Goal: Information Seeking & Learning: Learn about a topic

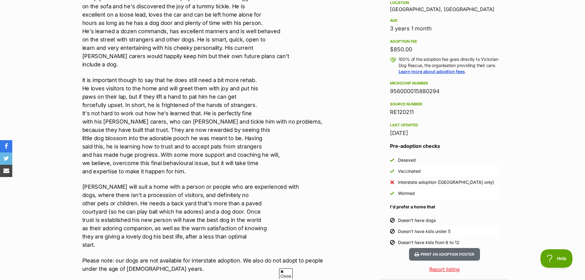
scroll to position [413, 0]
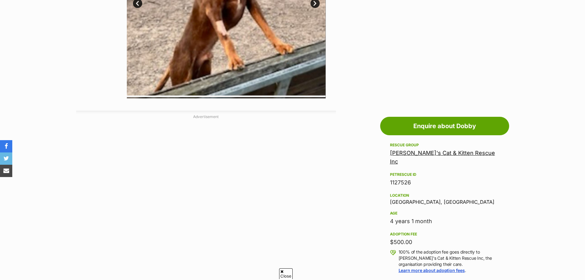
scroll to position [430, 0]
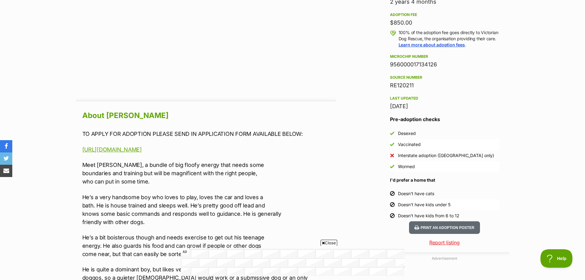
scroll to position [461, 0]
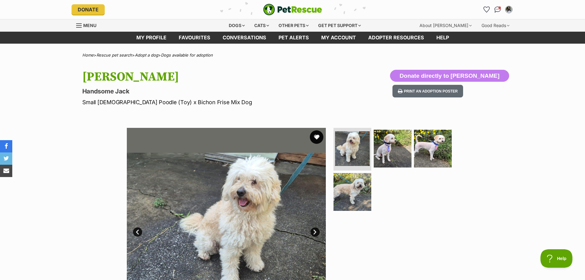
click at [320, 138] on button "favourite" at bounding box center [317, 137] width 14 height 14
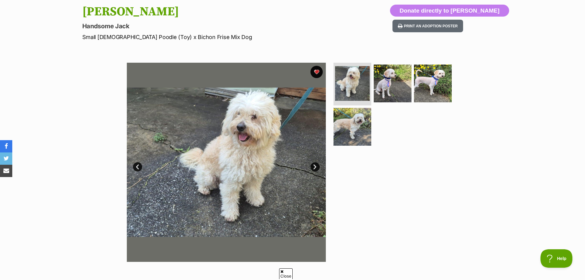
scroll to position [61, 0]
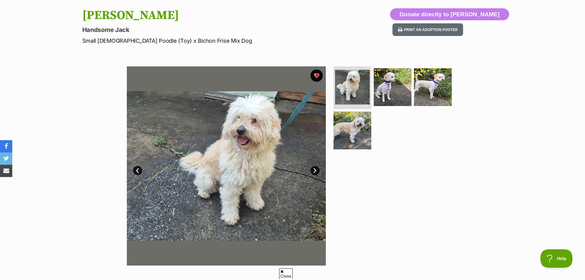
click at [316, 173] on link "Next" at bounding box center [315, 170] width 9 height 9
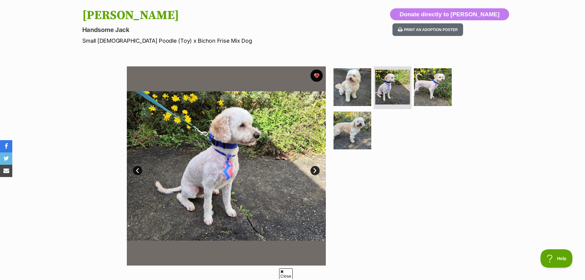
click at [315, 173] on link "Next" at bounding box center [315, 170] width 9 height 9
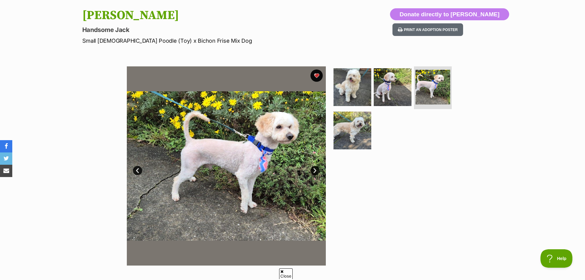
click at [315, 173] on link "Next" at bounding box center [315, 170] width 9 height 9
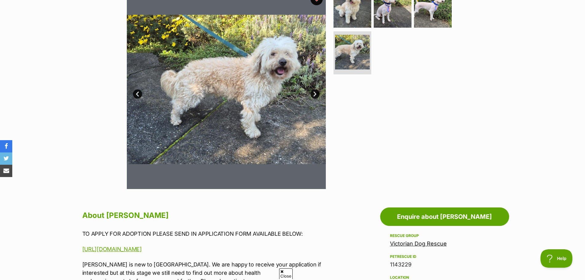
scroll to position [123, 0]
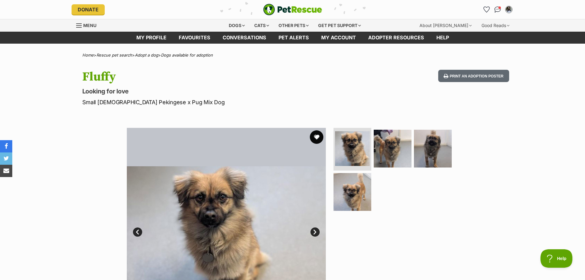
click at [316, 139] on button "favourite" at bounding box center [317, 137] width 14 height 14
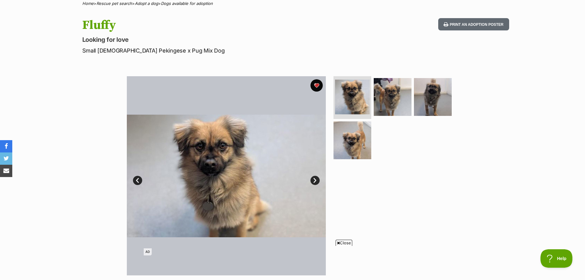
scroll to position [61, 0]
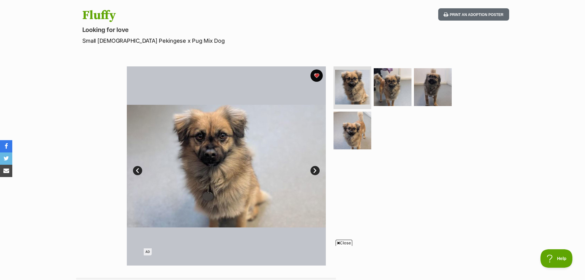
click at [313, 168] on link "Next" at bounding box center [315, 170] width 9 height 9
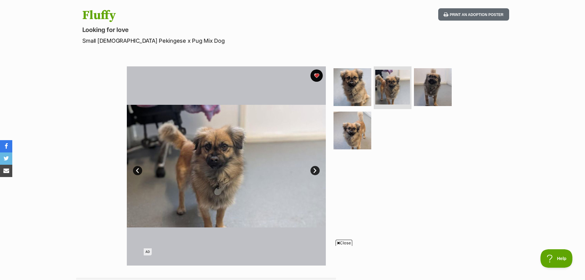
click at [313, 168] on link "Next" at bounding box center [315, 170] width 9 height 9
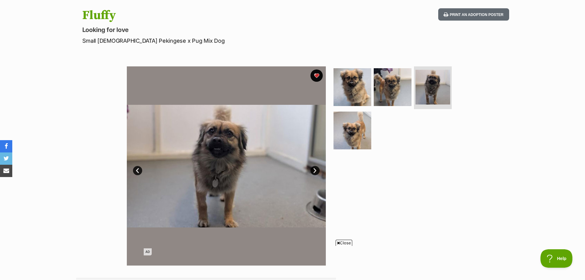
click at [313, 168] on link "Next" at bounding box center [315, 170] width 9 height 9
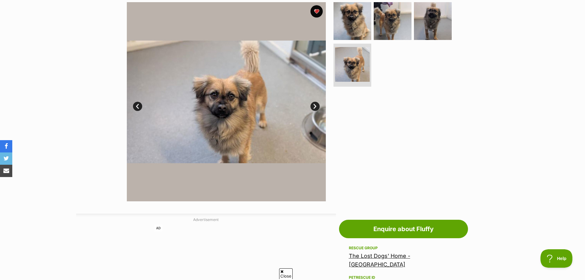
scroll to position [92, 0]
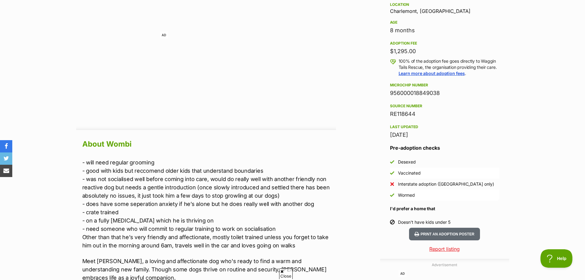
scroll to position [430, 0]
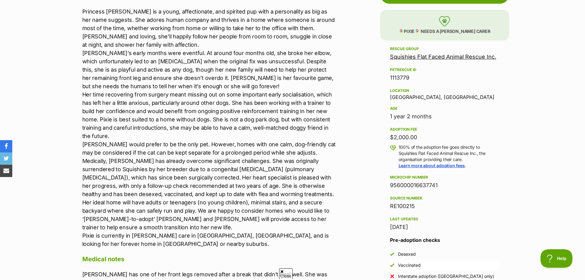
scroll to position [369, 0]
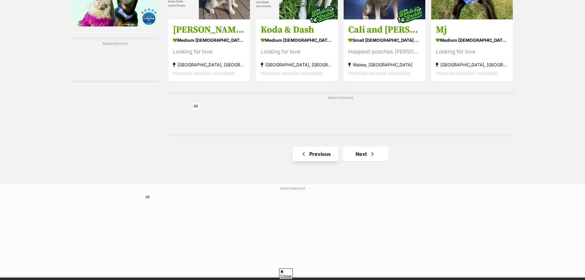
scroll to position [1045, 0]
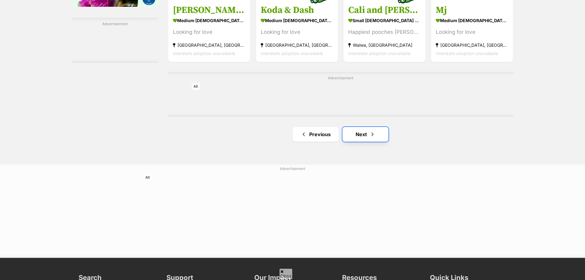
click at [354, 135] on link "Next" at bounding box center [366, 134] width 46 height 15
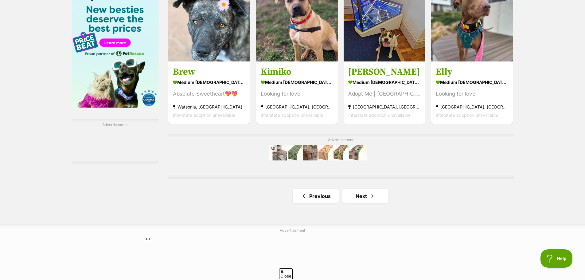
scroll to position [953, 0]
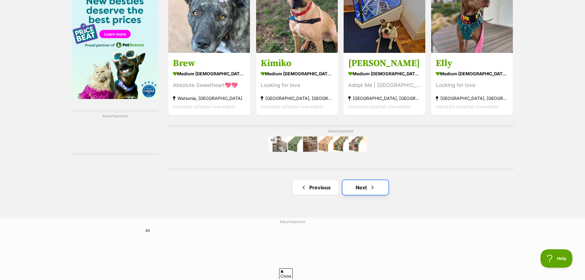
click at [374, 185] on span "Next page" at bounding box center [373, 187] width 6 height 7
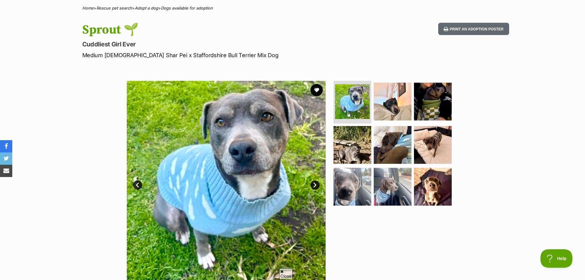
scroll to position [92, 0]
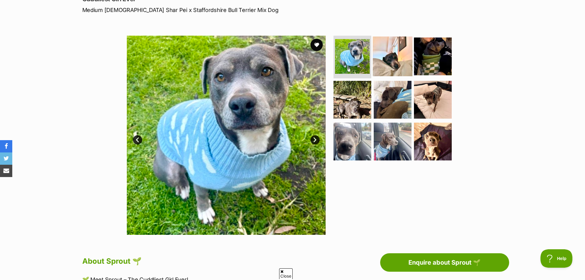
click at [387, 64] on img at bounding box center [393, 56] width 40 height 40
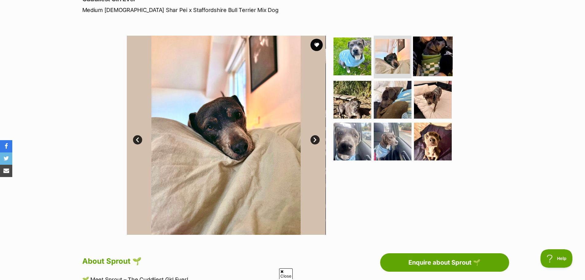
click at [431, 62] on img at bounding box center [433, 56] width 40 height 40
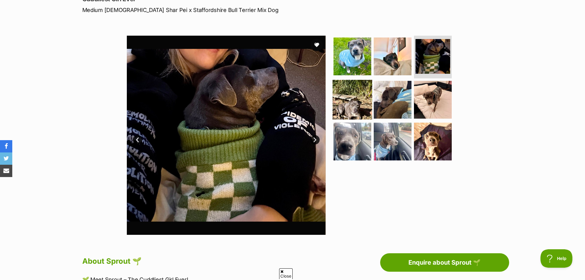
click at [355, 102] on img at bounding box center [353, 100] width 40 height 40
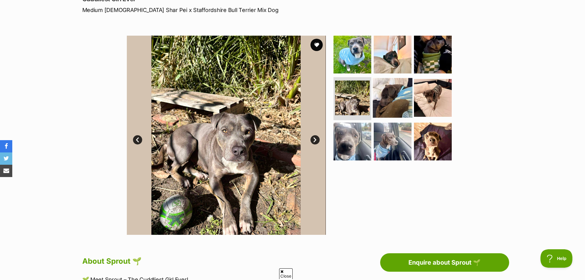
click at [390, 107] on img at bounding box center [393, 98] width 40 height 40
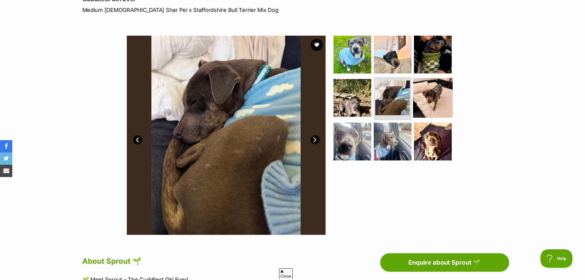
click at [443, 104] on img at bounding box center [433, 98] width 40 height 40
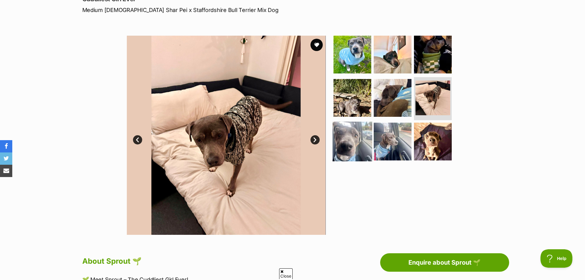
click at [364, 139] on img at bounding box center [353, 142] width 40 height 40
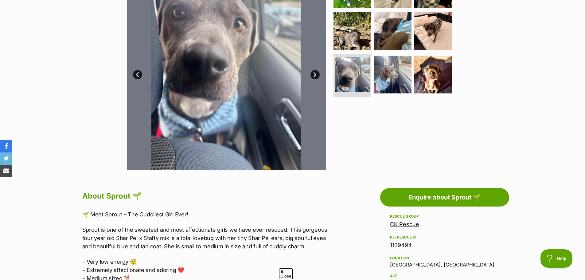
scroll to position [123, 0]
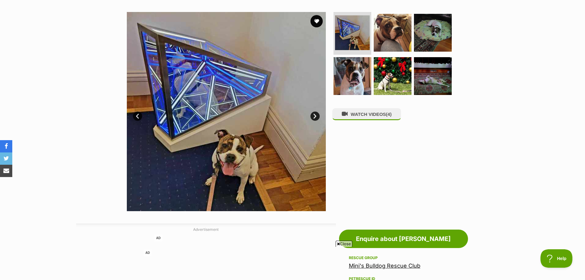
scroll to position [61, 0]
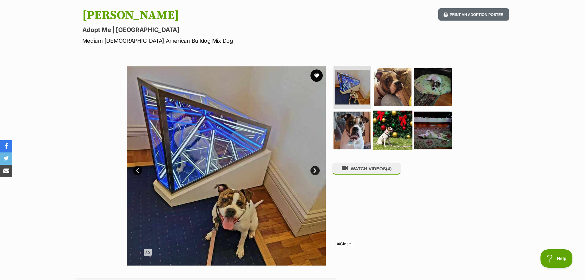
click at [389, 135] on img at bounding box center [393, 131] width 40 height 40
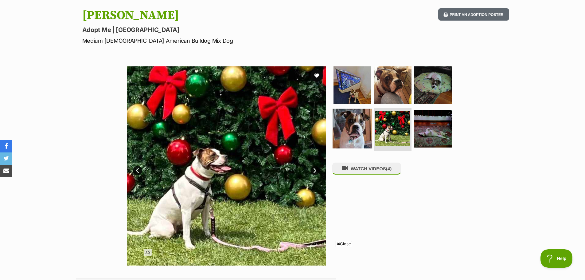
click at [354, 136] on img at bounding box center [353, 129] width 40 height 40
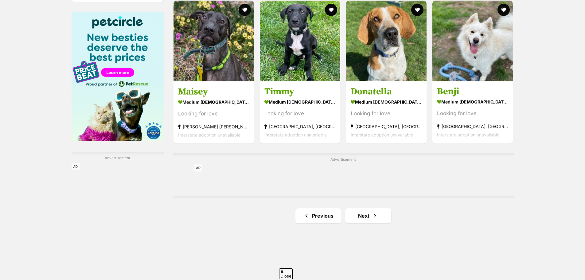
scroll to position [922, 0]
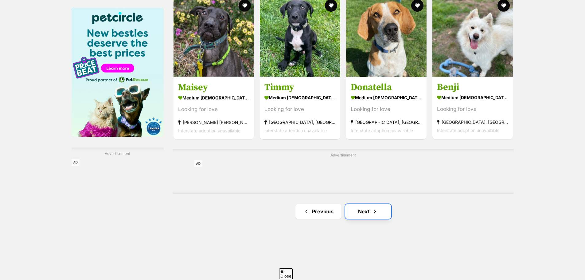
click at [358, 210] on link "Next" at bounding box center [368, 211] width 46 height 15
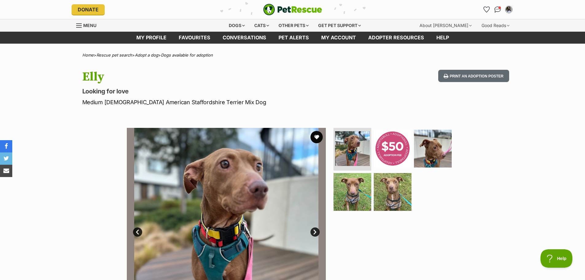
scroll to position [31, 0]
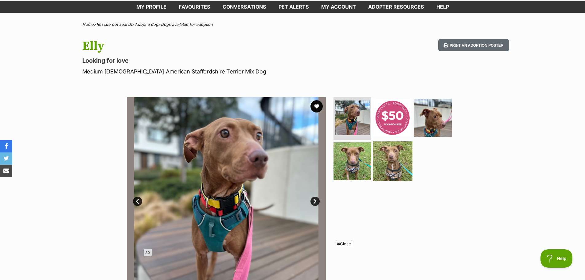
click at [392, 163] on img at bounding box center [393, 161] width 40 height 40
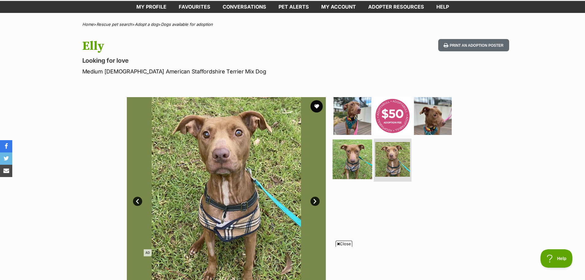
click at [354, 162] on img at bounding box center [353, 160] width 40 height 40
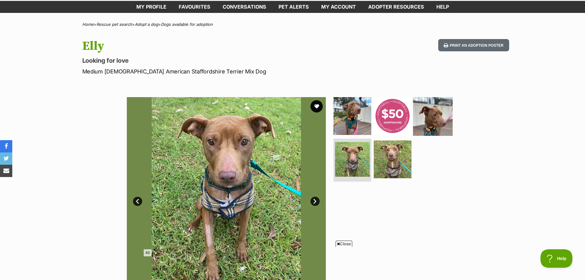
click at [435, 117] on img at bounding box center [433, 116] width 40 height 40
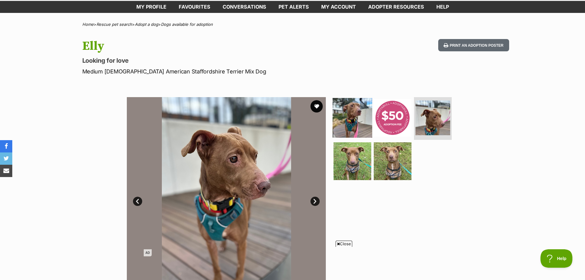
click at [351, 115] on img at bounding box center [353, 118] width 40 height 40
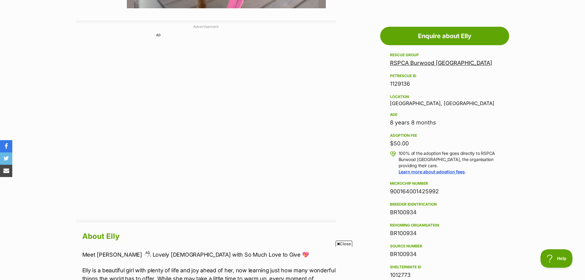
scroll to position [338, 0]
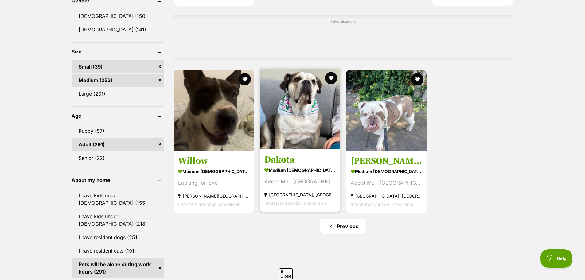
scroll to position [522, 0]
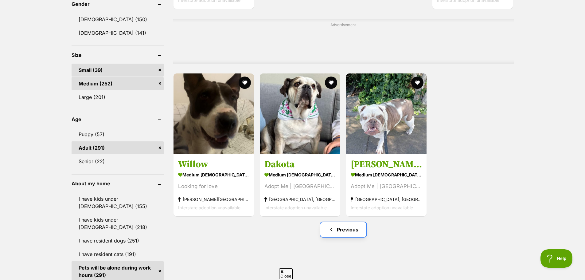
click at [334, 230] on span "Previous page" at bounding box center [331, 229] width 6 height 7
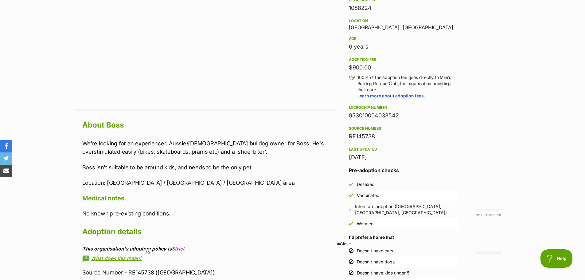
scroll to position [430, 0]
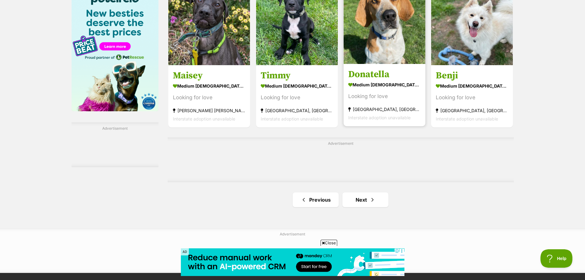
scroll to position [953, 0]
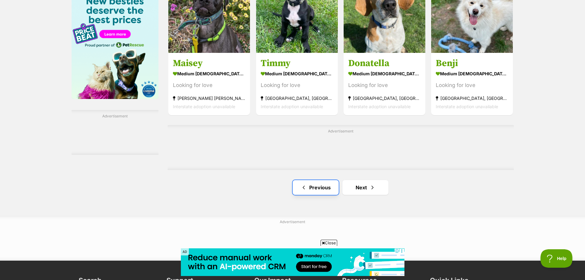
click at [325, 190] on link "Previous" at bounding box center [316, 187] width 46 height 15
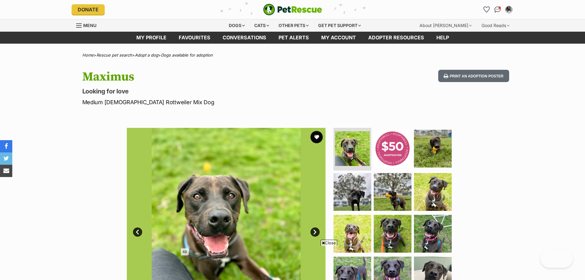
click at [316, 227] on link "Next" at bounding box center [315, 231] width 9 height 9
click at [315, 227] on link "Next" at bounding box center [315, 231] width 9 height 9
click at [314, 227] on link "Next" at bounding box center [315, 231] width 9 height 9
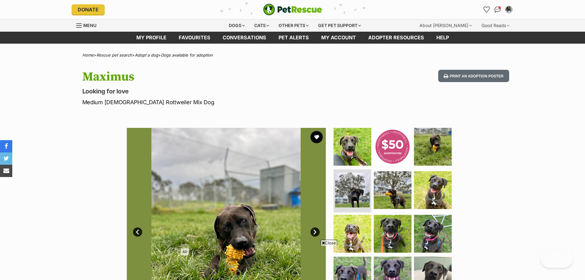
scroll to position [92, 0]
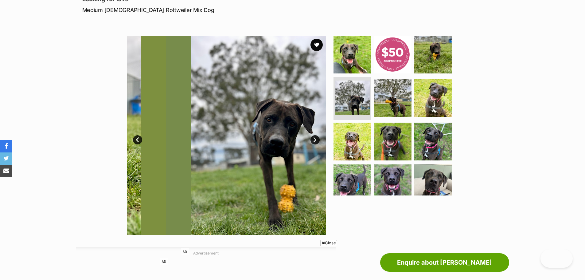
click at [326, 242] on span "Close" at bounding box center [329, 243] width 17 height 6
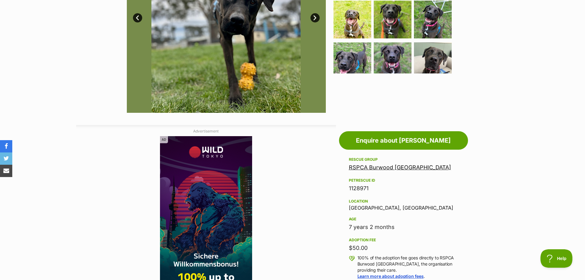
scroll to position [61, 0]
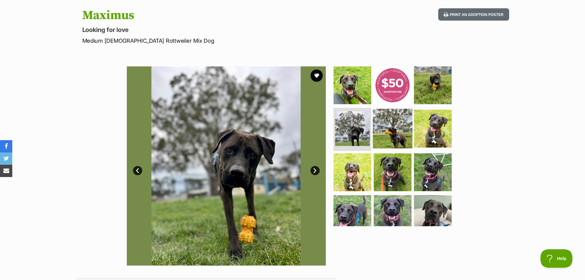
click at [393, 132] on img at bounding box center [393, 129] width 40 height 40
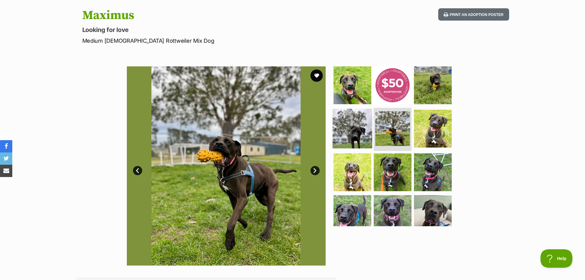
click at [358, 132] on img at bounding box center [353, 129] width 40 height 40
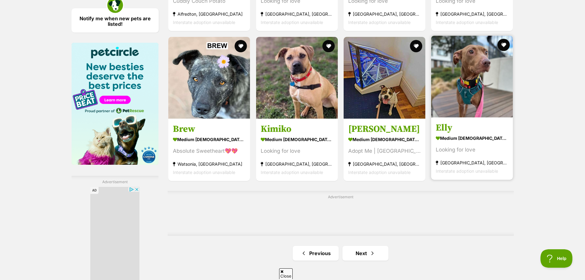
scroll to position [922, 0]
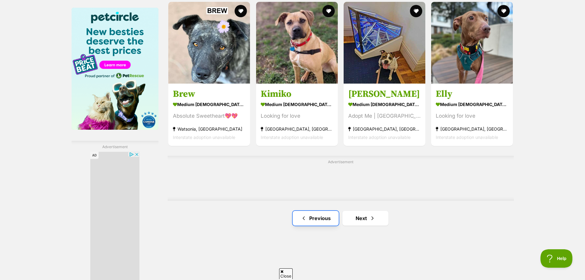
click at [309, 221] on link "Previous" at bounding box center [316, 218] width 46 height 15
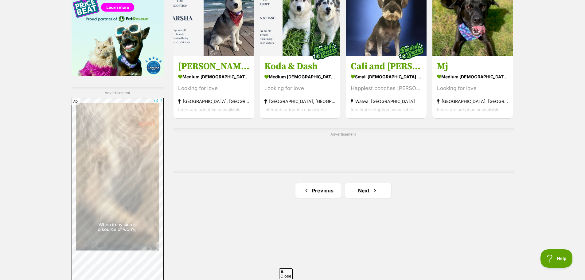
scroll to position [983, 0]
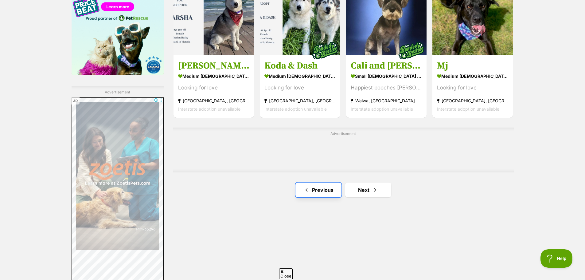
click at [309, 192] on span "Previous page" at bounding box center [307, 189] width 6 height 7
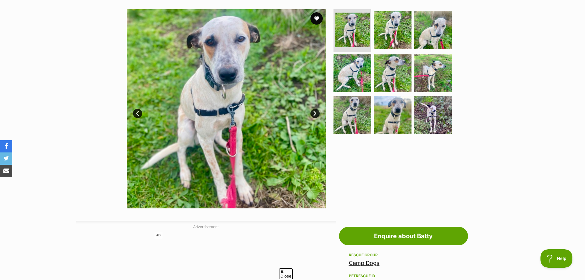
scroll to position [123, 0]
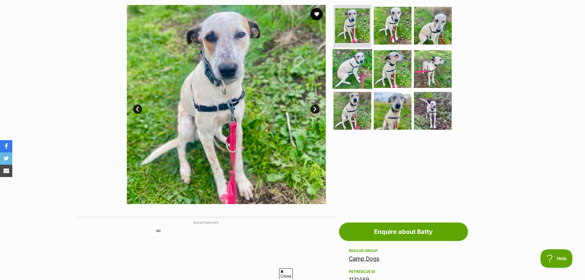
click at [350, 80] on img at bounding box center [353, 69] width 40 height 40
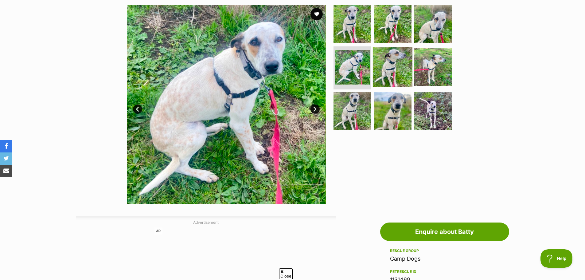
click at [390, 78] on img at bounding box center [393, 67] width 40 height 40
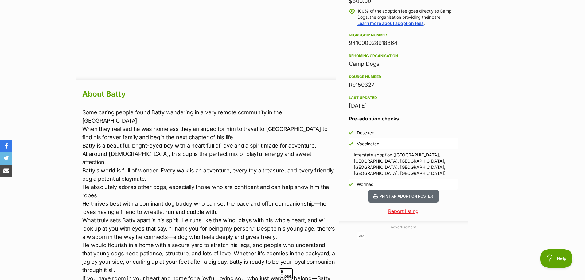
scroll to position [492, 0]
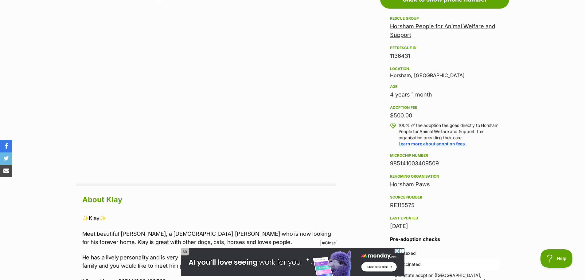
scroll to position [430, 0]
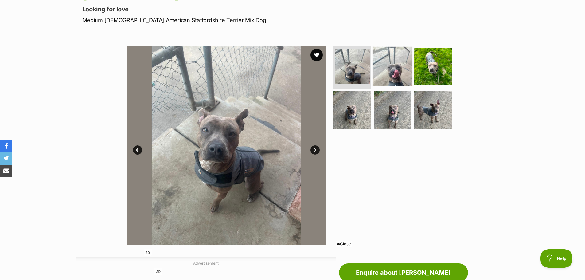
scroll to position [61, 0]
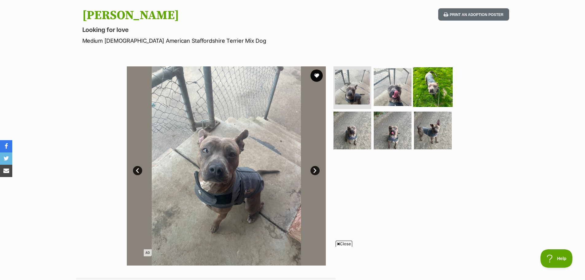
click at [435, 94] on img at bounding box center [433, 87] width 40 height 40
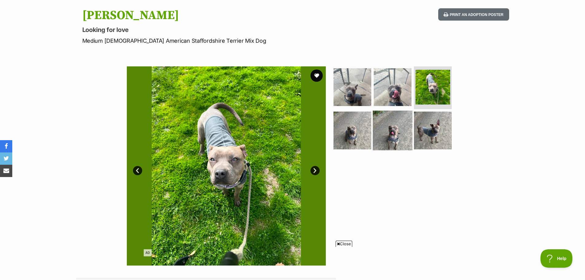
click at [384, 119] on img at bounding box center [393, 131] width 40 height 40
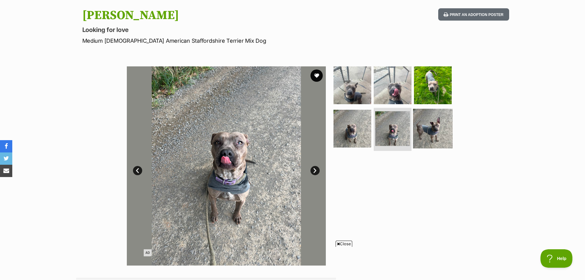
click at [427, 127] on img at bounding box center [433, 129] width 40 height 40
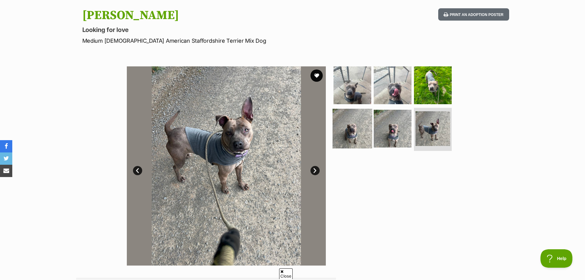
click at [353, 137] on img at bounding box center [353, 129] width 40 height 40
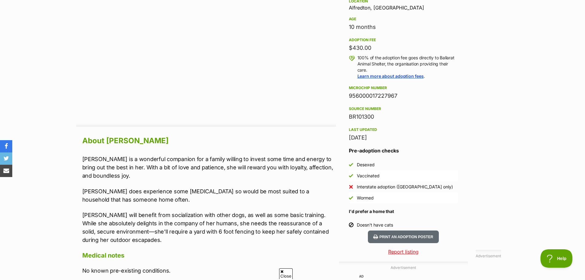
scroll to position [430, 0]
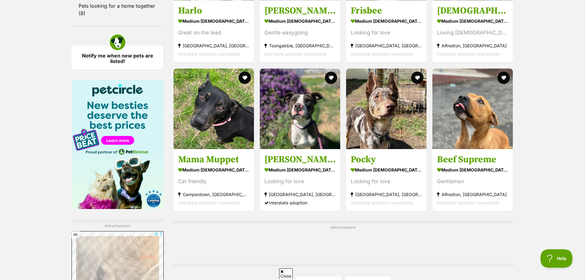
scroll to position [860, 0]
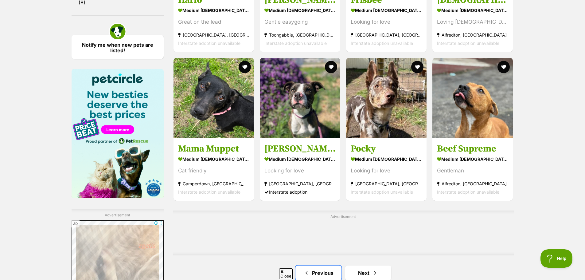
click at [309, 273] on span "Previous page" at bounding box center [307, 272] width 6 height 7
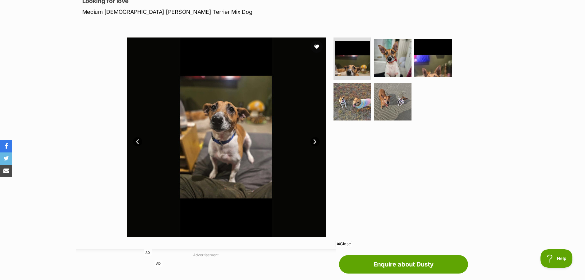
scroll to position [92, 0]
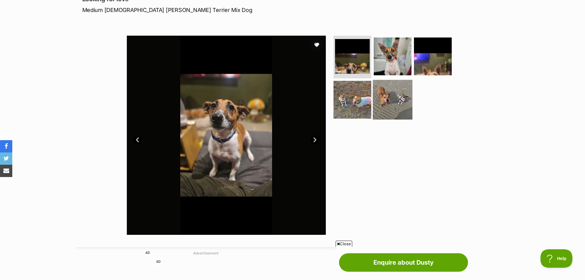
click at [398, 98] on img at bounding box center [393, 100] width 40 height 40
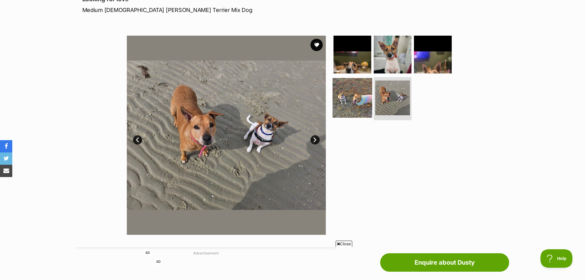
click at [338, 91] on img at bounding box center [353, 98] width 40 height 40
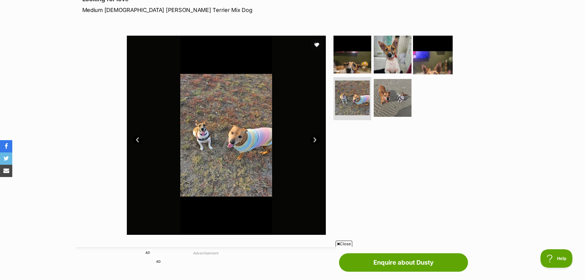
click at [432, 53] on img at bounding box center [433, 54] width 40 height 40
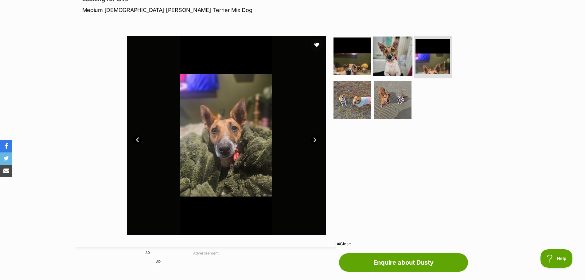
click at [381, 57] on img at bounding box center [393, 56] width 40 height 40
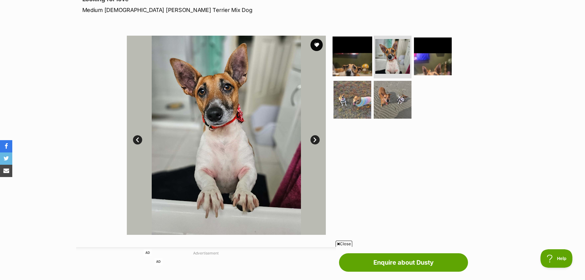
click at [348, 58] on img at bounding box center [353, 56] width 40 height 40
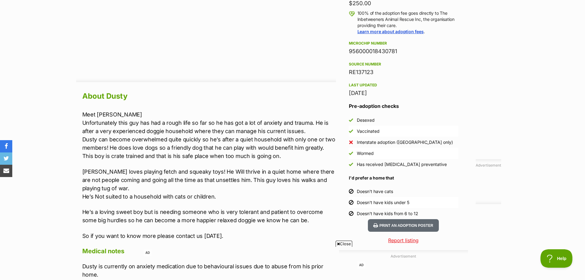
scroll to position [461, 0]
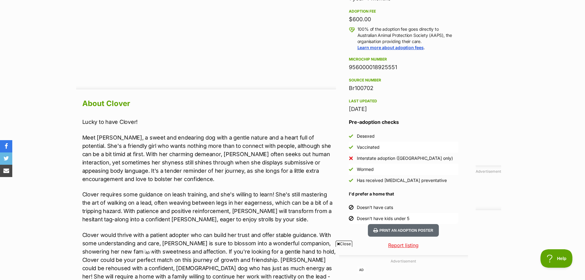
scroll to position [492, 0]
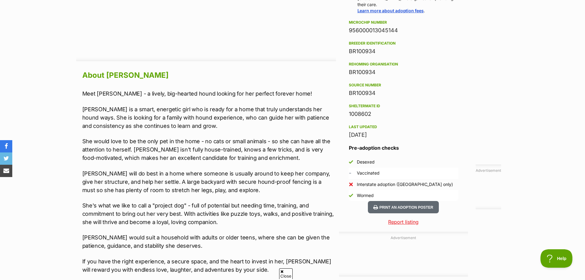
scroll to position [492, 0]
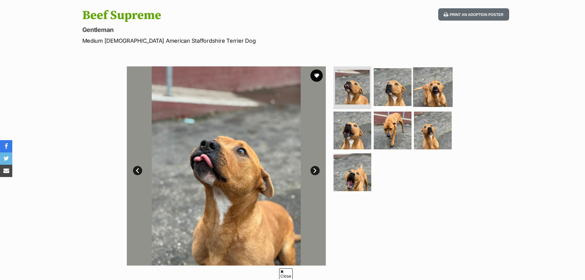
click at [427, 84] on img at bounding box center [433, 87] width 40 height 40
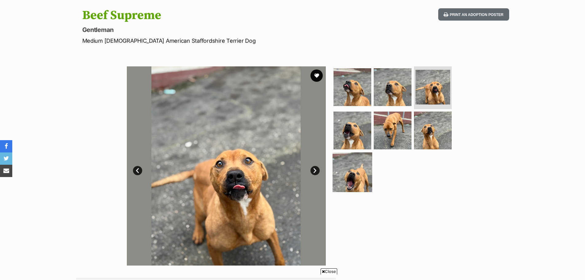
click at [355, 171] on img at bounding box center [353, 172] width 40 height 40
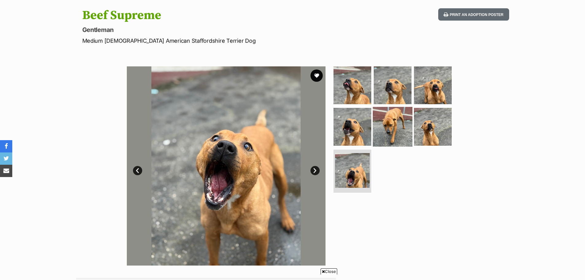
click at [385, 128] on img at bounding box center [393, 127] width 40 height 40
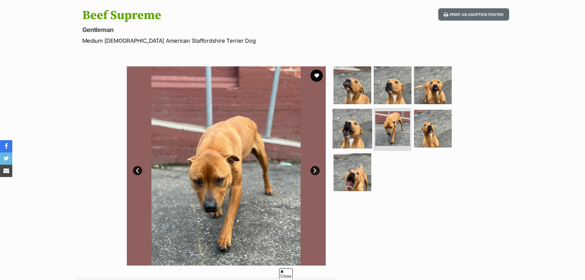
click at [359, 130] on img at bounding box center [353, 129] width 40 height 40
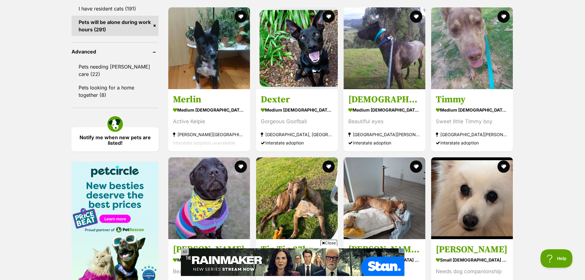
scroll to position [768, 0]
drag, startPoint x: 182, startPoint y: 95, endPoint x: 561, endPoint y: 121, distance: 379.8
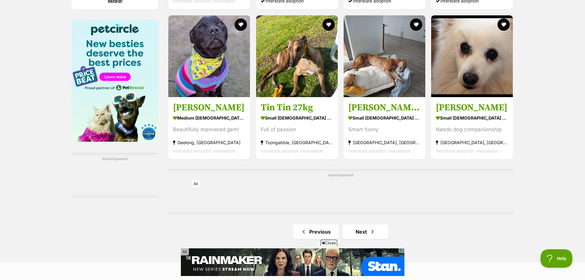
scroll to position [922, 0]
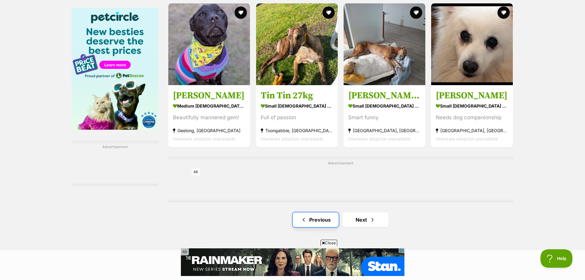
click at [309, 219] on link "Previous" at bounding box center [316, 219] width 46 height 15
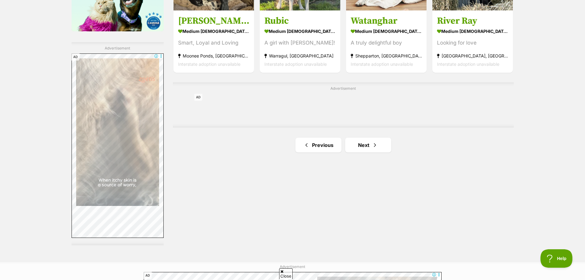
scroll to position [1076, 0]
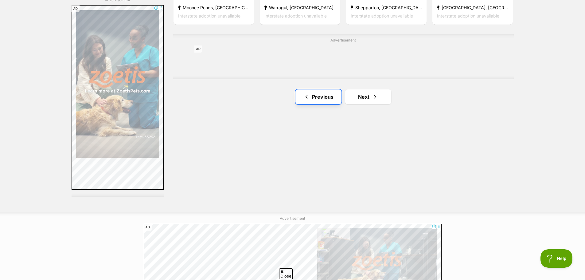
click at [315, 97] on link "Previous" at bounding box center [319, 96] width 46 height 15
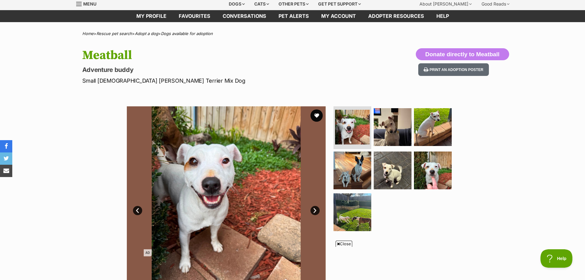
scroll to position [92, 0]
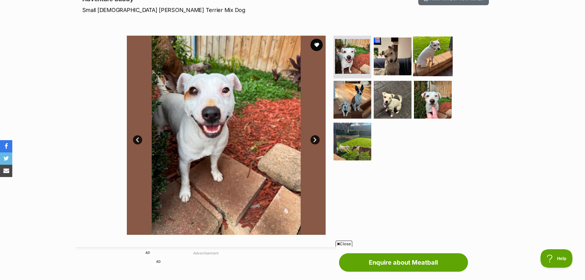
click at [426, 56] on img at bounding box center [433, 56] width 40 height 40
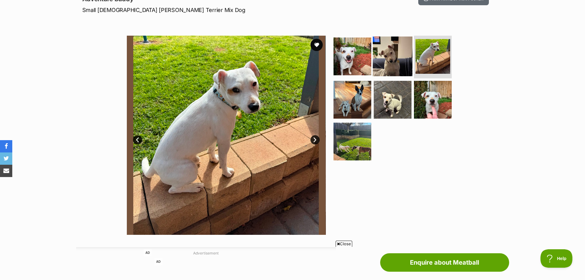
click at [407, 58] on img at bounding box center [393, 56] width 40 height 40
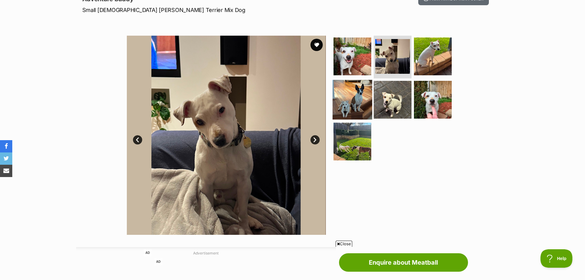
click at [358, 99] on img at bounding box center [353, 100] width 40 height 40
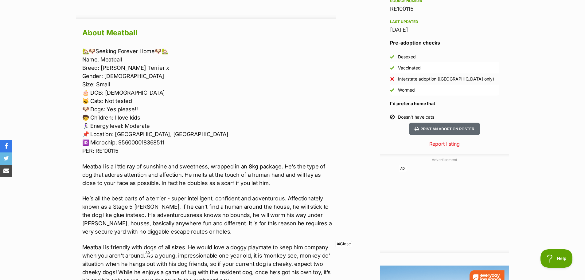
scroll to position [522, 0]
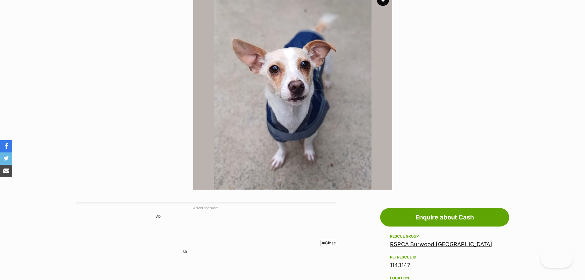
scroll to position [196, 0]
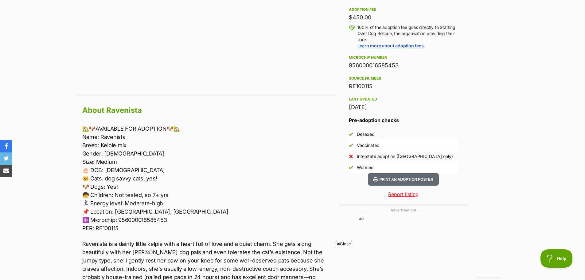
scroll to position [461, 0]
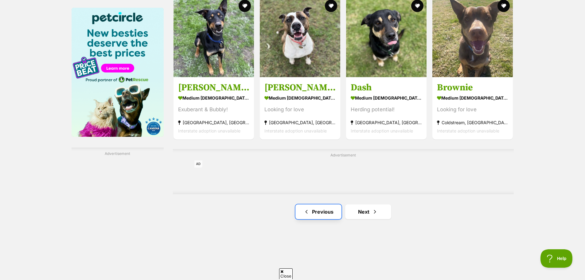
click at [318, 213] on link "Previous" at bounding box center [319, 211] width 46 height 15
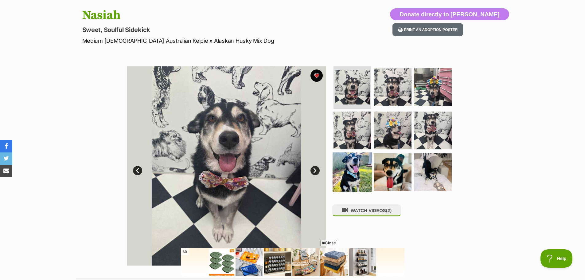
scroll to position [92, 0]
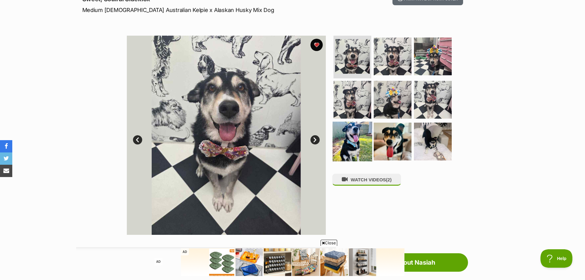
click at [345, 134] on img at bounding box center [353, 142] width 40 height 40
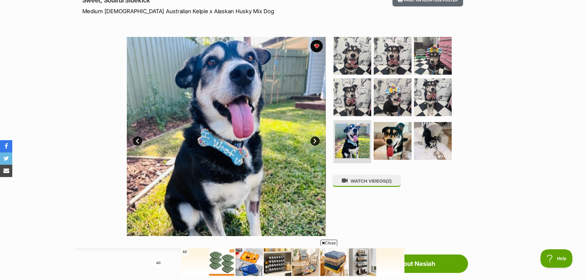
scroll to position [0, 0]
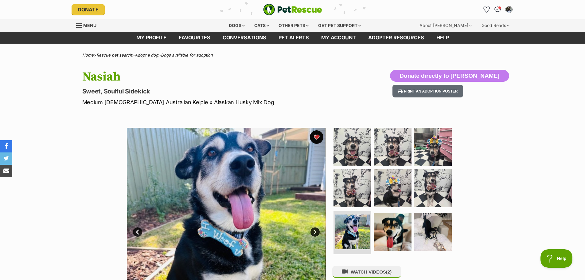
click at [315, 136] on button "favourite" at bounding box center [317, 137] width 14 height 14
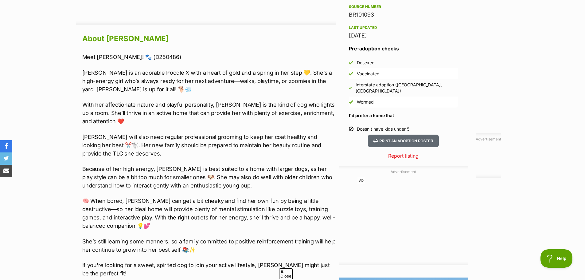
scroll to position [522, 0]
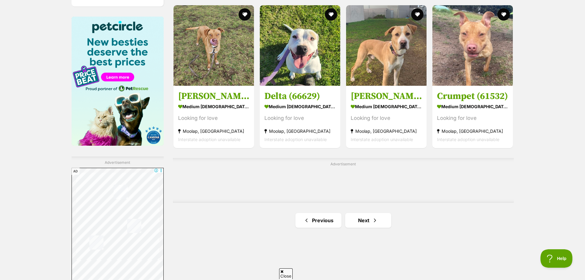
scroll to position [922, 0]
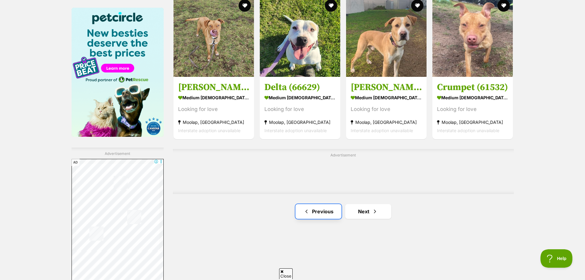
click at [320, 211] on link "Previous" at bounding box center [319, 211] width 46 height 15
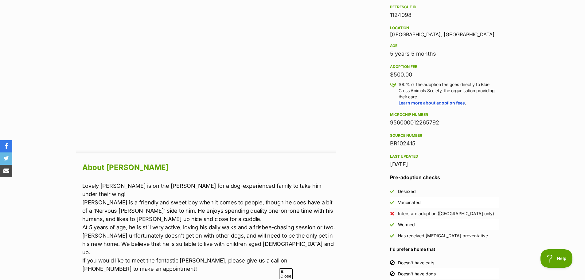
scroll to position [399, 0]
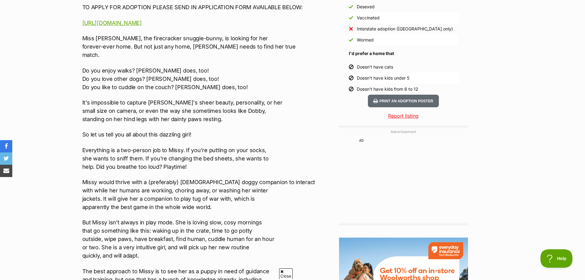
scroll to position [584, 0]
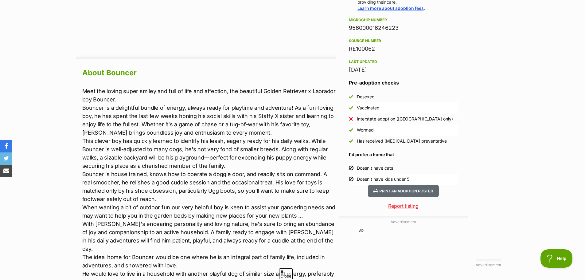
scroll to position [492, 0]
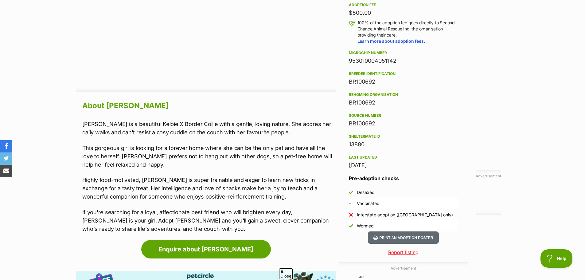
scroll to position [461, 0]
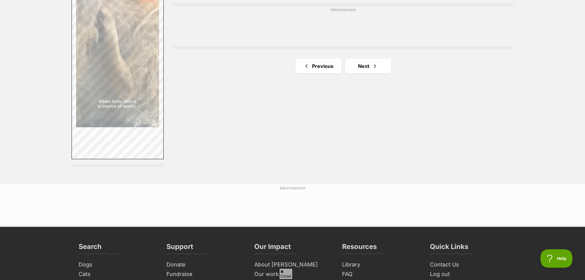
scroll to position [1106, 0]
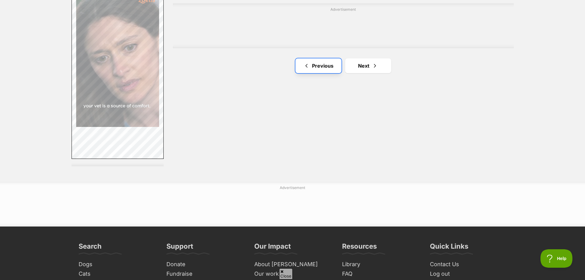
click at [327, 72] on link "Previous" at bounding box center [319, 65] width 46 height 15
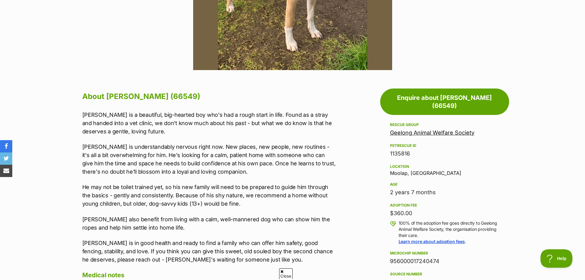
scroll to position [277, 0]
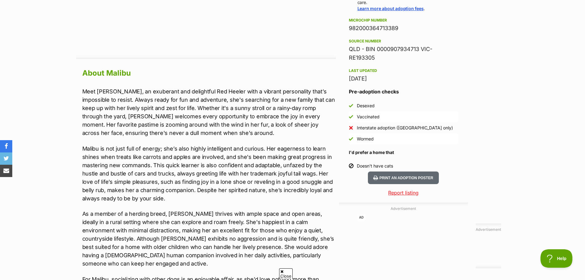
scroll to position [492, 0]
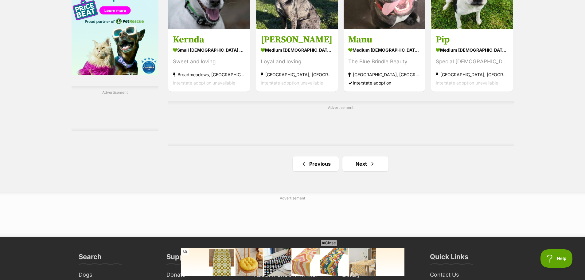
scroll to position [983, 0]
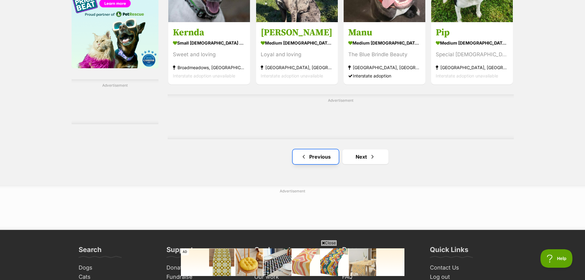
click at [317, 158] on link "Previous" at bounding box center [316, 156] width 46 height 15
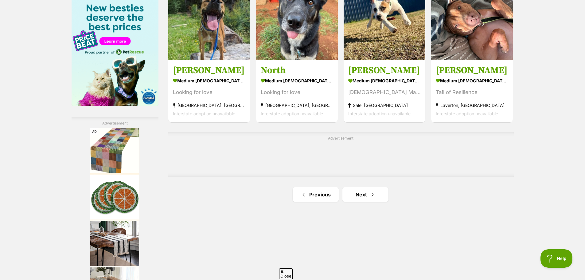
scroll to position [983, 0]
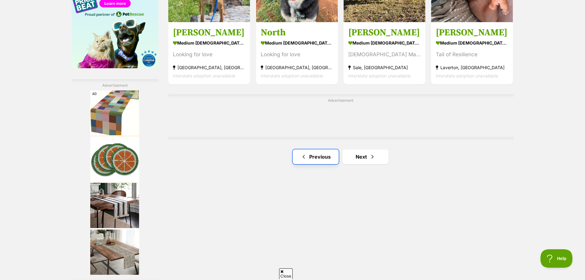
click at [313, 155] on link "Previous" at bounding box center [316, 156] width 46 height 15
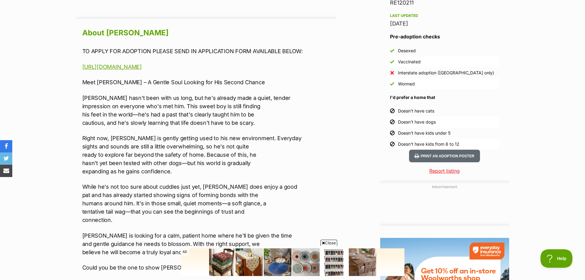
scroll to position [522, 0]
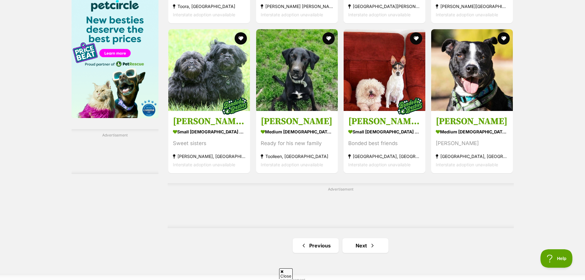
scroll to position [953, 0]
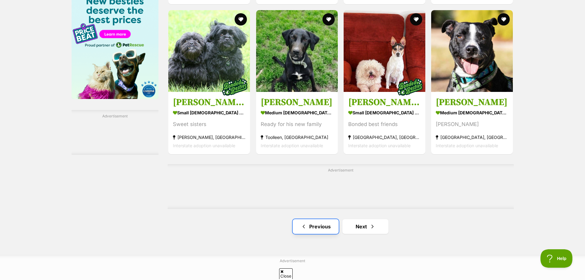
click at [313, 226] on link "Previous" at bounding box center [316, 226] width 46 height 15
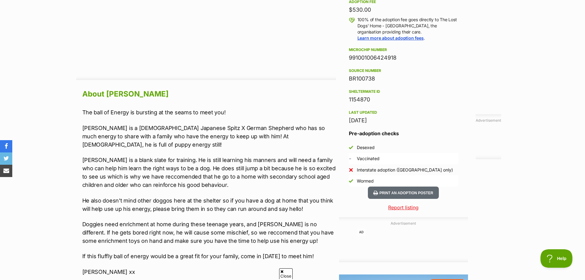
scroll to position [492, 0]
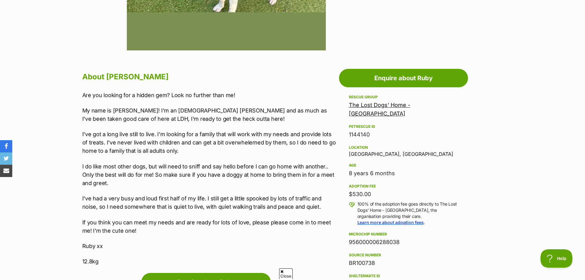
scroll to position [307, 0]
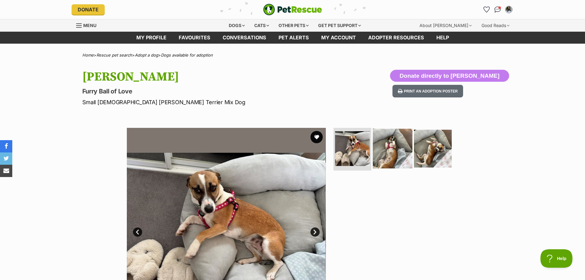
click at [395, 150] on img at bounding box center [393, 148] width 40 height 40
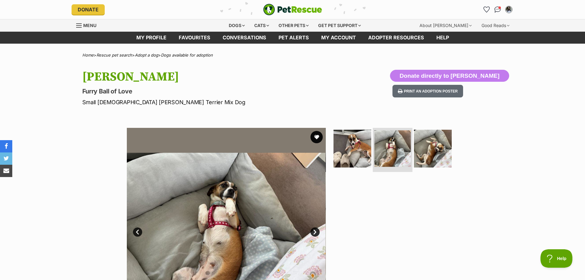
click at [392, 149] on img at bounding box center [393, 148] width 37 height 37
click at [430, 148] on img at bounding box center [433, 148] width 40 height 40
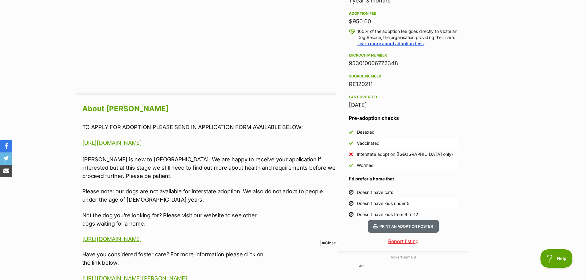
scroll to position [461, 0]
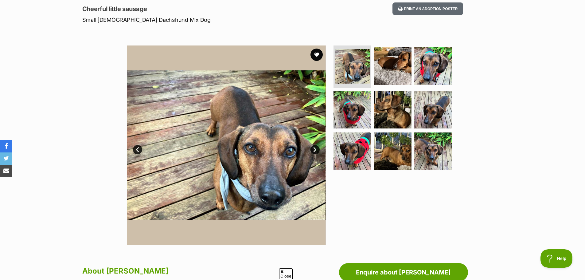
scroll to position [61, 0]
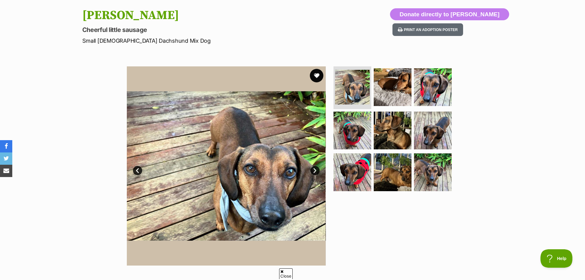
click at [317, 76] on button "favourite" at bounding box center [317, 76] width 14 height 14
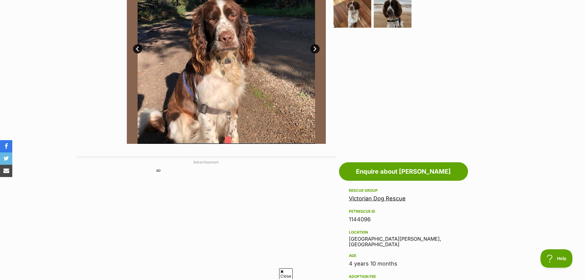
scroll to position [61, 0]
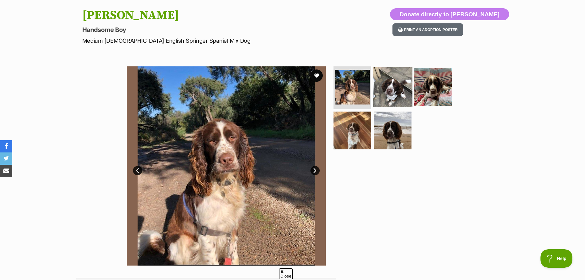
click at [391, 94] on img at bounding box center [393, 87] width 40 height 40
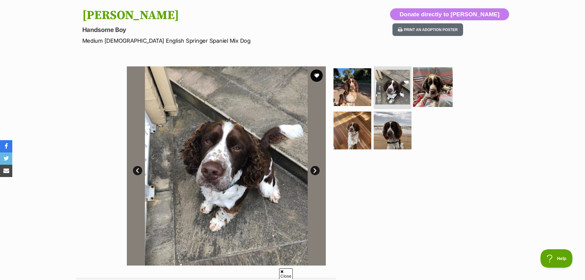
click at [437, 87] on img at bounding box center [433, 87] width 40 height 40
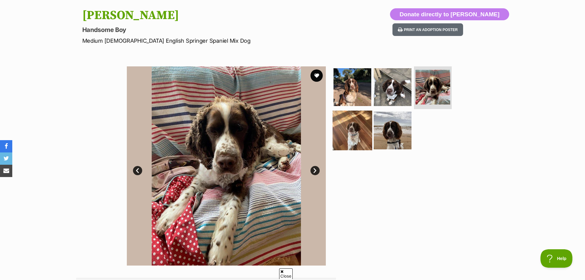
click at [351, 126] on img at bounding box center [353, 131] width 40 height 40
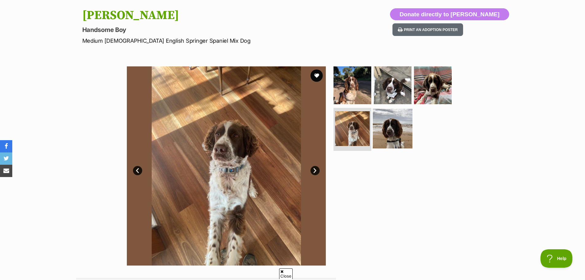
click at [398, 132] on img at bounding box center [393, 129] width 40 height 40
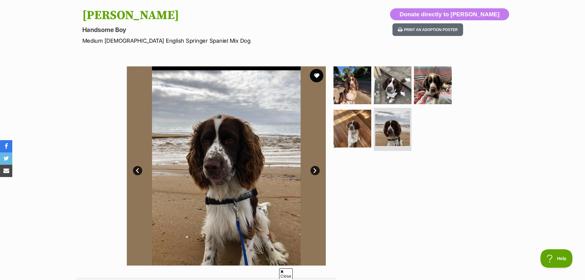
click at [315, 78] on button "favourite" at bounding box center [317, 76] width 14 height 14
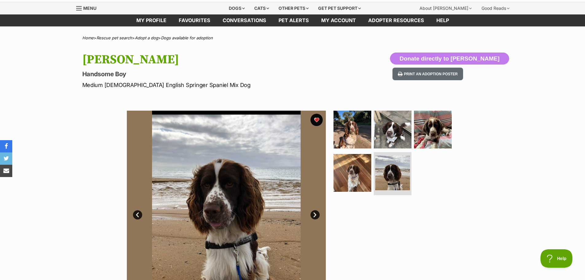
scroll to position [0, 0]
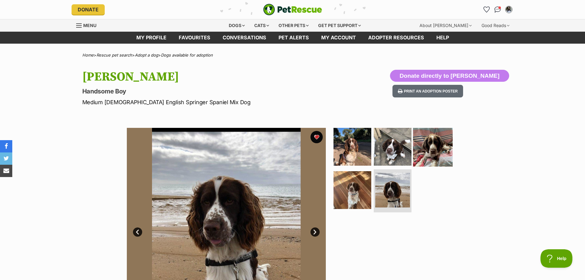
click at [431, 145] on img at bounding box center [433, 147] width 40 height 40
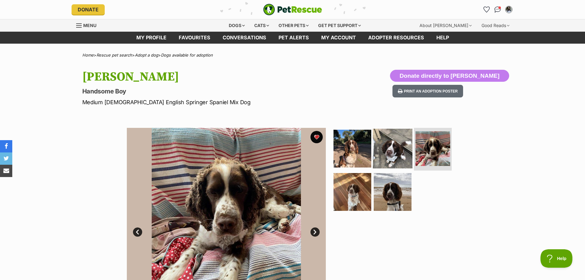
click at [392, 149] on img at bounding box center [393, 148] width 40 height 40
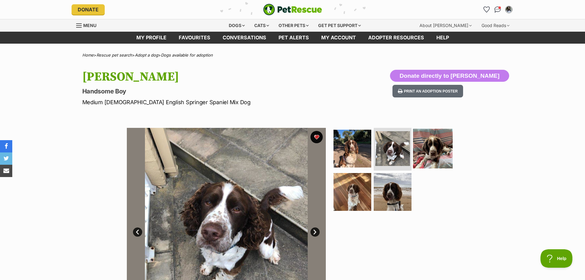
click at [431, 149] on img at bounding box center [433, 148] width 40 height 40
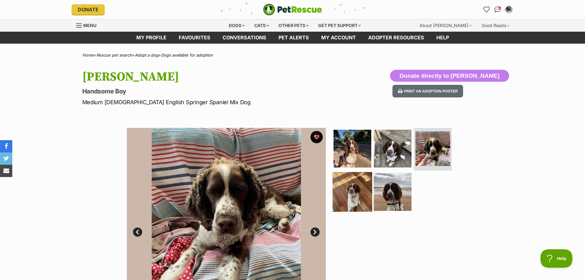
click at [352, 198] on img at bounding box center [353, 192] width 40 height 40
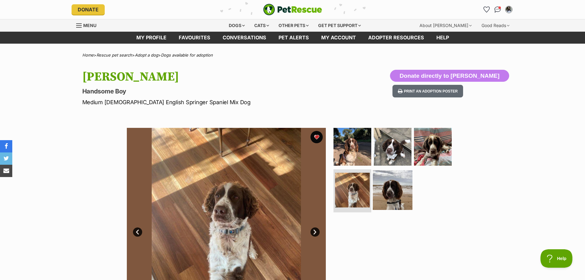
click at [394, 202] on img at bounding box center [393, 190] width 40 height 40
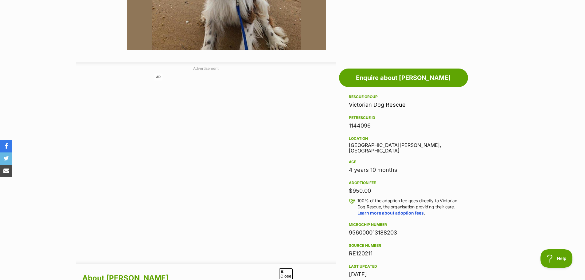
scroll to position [277, 0]
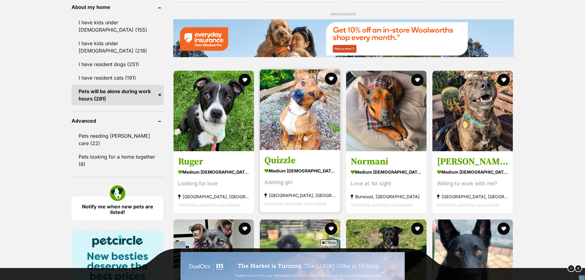
scroll to position [707, 0]
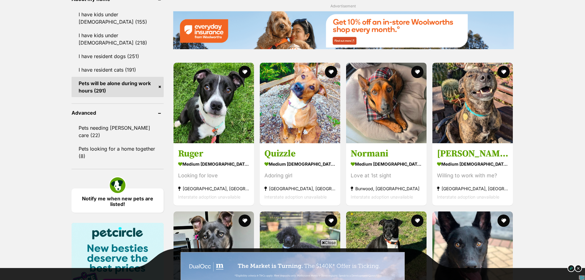
drag, startPoint x: 369, startPoint y: 152, endPoint x: 547, endPoint y: 145, distance: 178.1
click at [547, 145] on div "Displaying 21 to 40 of 291 pets Clear all 6 filters Show 20 40 60 pets per page…" at bounding box center [292, 12] width 585 height 1135
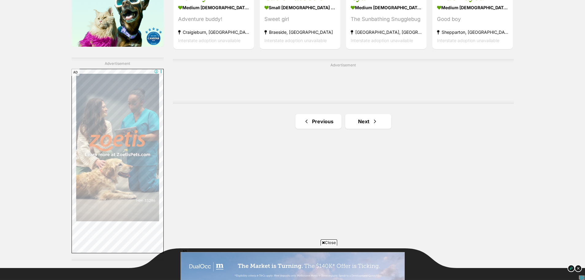
scroll to position [1014, 0]
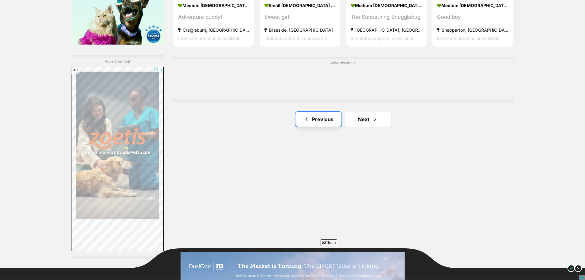
drag, startPoint x: 305, startPoint y: 120, endPoint x: 308, endPoint y: 119, distance: 3.4
click at [305, 120] on span "Previous page" at bounding box center [307, 119] width 6 height 7
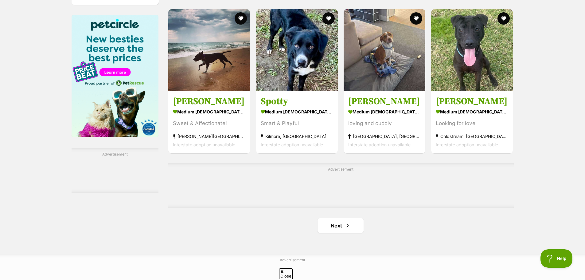
scroll to position [891, 0]
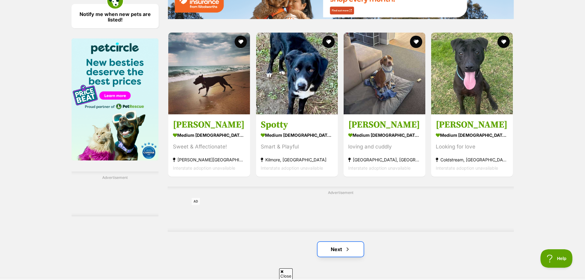
click at [345, 253] on span "Next page" at bounding box center [348, 249] width 6 height 7
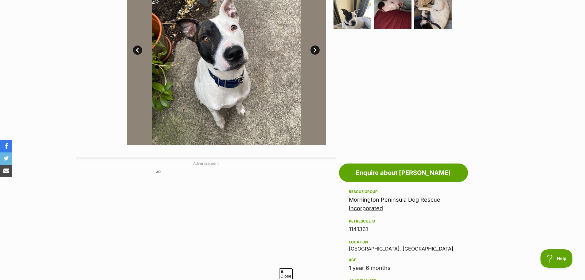
scroll to position [61, 0]
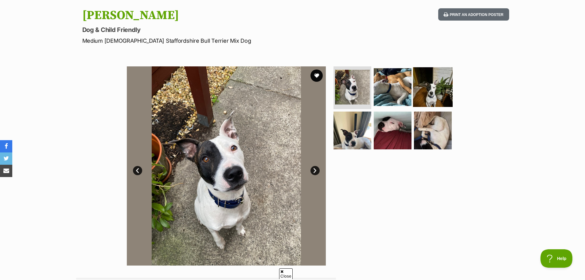
click at [430, 89] on img at bounding box center [433, 87] width 40 height 40
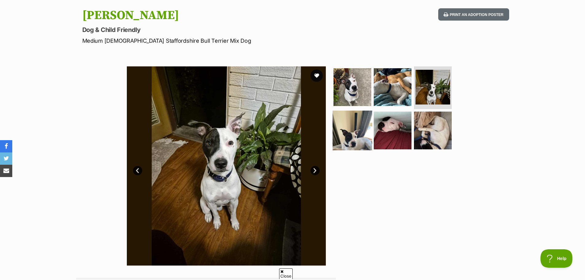
click at [360, 131] on img at bounding box center [353, 131] width 40 height 40
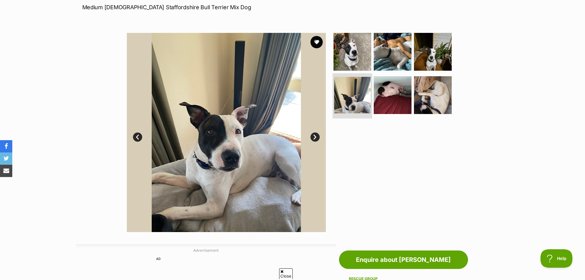
scroll to position [92, 0]
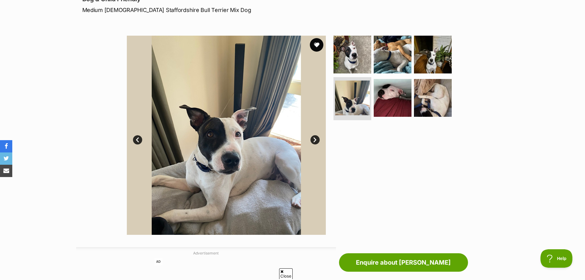
click at [317, 42] on button "favourite" at bounding box center [317, 45] width 14 height 14
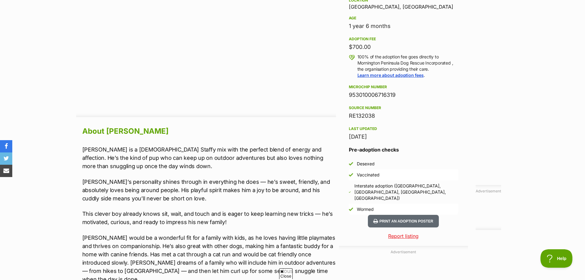
scroll to position [430, 0]
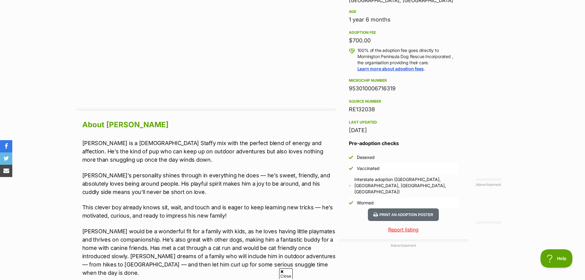
click at [282, 273] on span "Close" at bounding box center [286, 273] width 14 height 11
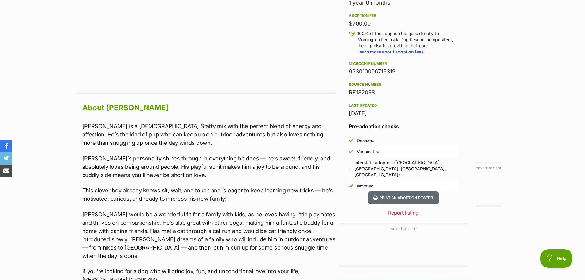
scroll to position [461, 0]
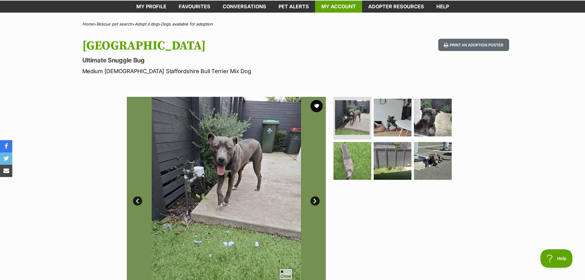
scroll to position [31, 0]
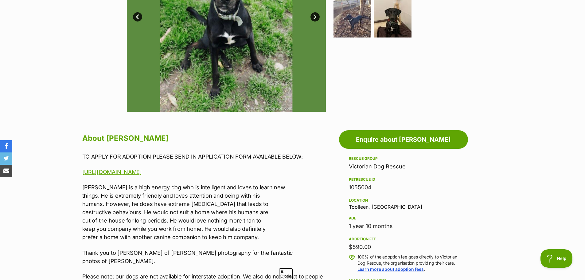
scroll to position [246, 0]
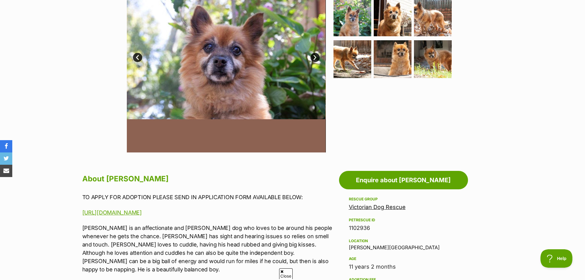
scroll to position [215, 0]
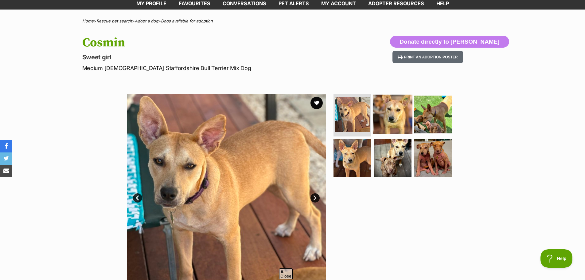
scroll to position [31, 0]
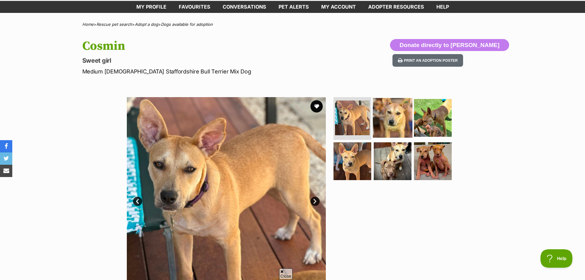
click at [406, 122] on img at bounding box center [393, 118] width 40 height 40
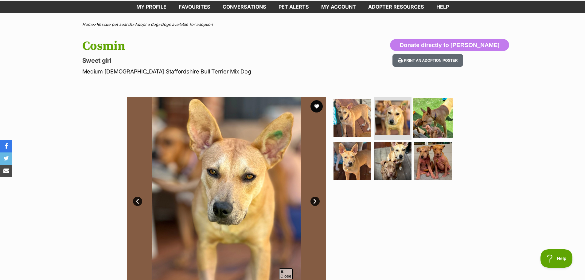
click at [428, 123] on img at bounding box center [433, 118] width 40 height 40
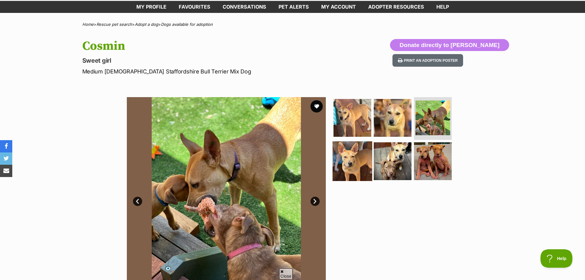
click at [356, 161] on img at bounding box center [353, 161] width 40 height 40
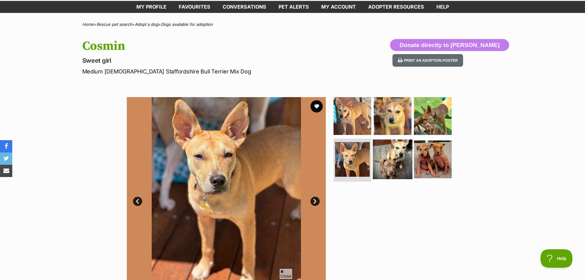
click at [388, 166] on img at bounding box center [393, 160] width 40 height 40
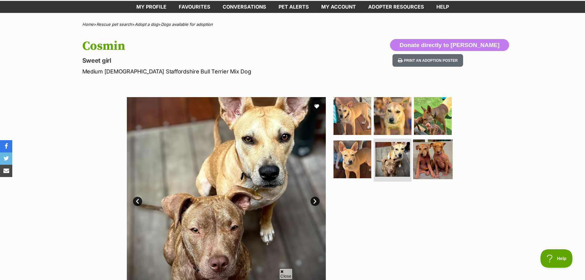
click at [420, 156] on img at bounding box center [433, 160] width 40 height 40
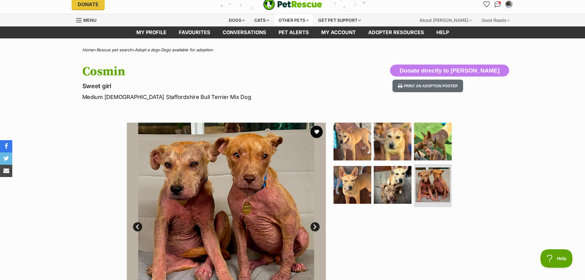
scroll to position [0, 0]
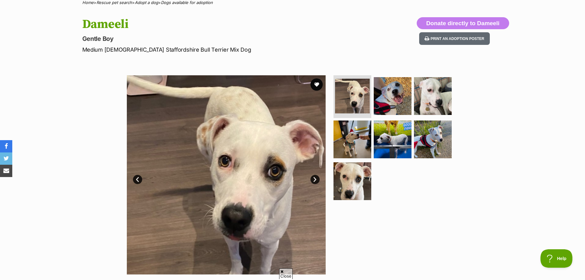
scroll to position [61, 0]
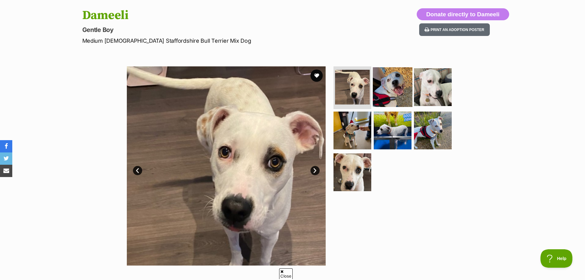
click at [396, 90] on img at bounding box center [393, 87] width 40 height 40
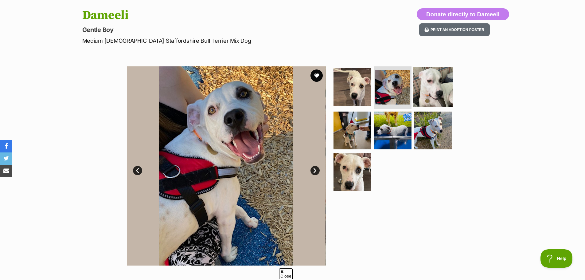
click at [436, 92] on img at bounding box center [433, 87] width 40 height 40
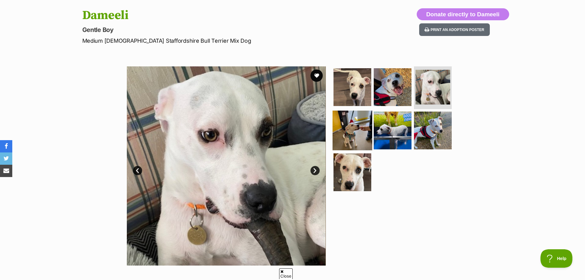
click at [351, 128] on img at bounding box center [353, 131] width 40 height 40
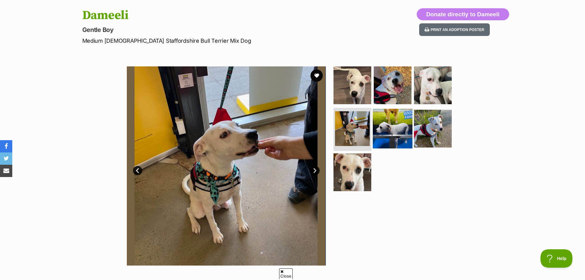
click at [386, 128] on img at bounding box center [393, 129] width 40 height 40
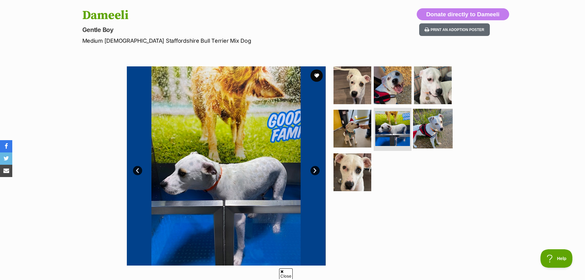
click at [430, 132] on img at bounding box center [433, 129] width 40 height 40
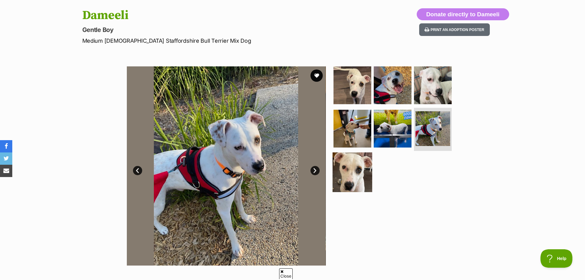
click at [360, 170] on img at bounding box center [353, 172] width 40 height 40
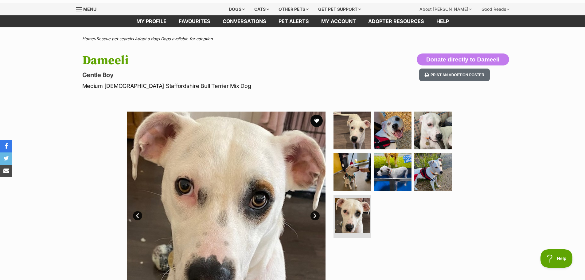
scroll to position [0, 0]
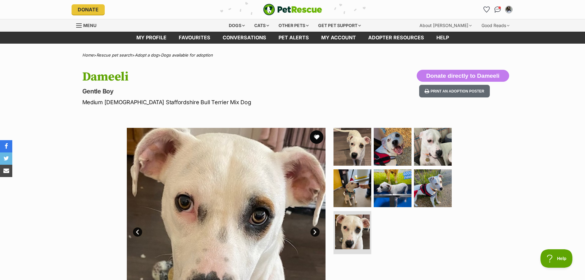
click at [316, 136] on button "favourite" at bounding box center [317, 137] width 14 height 14
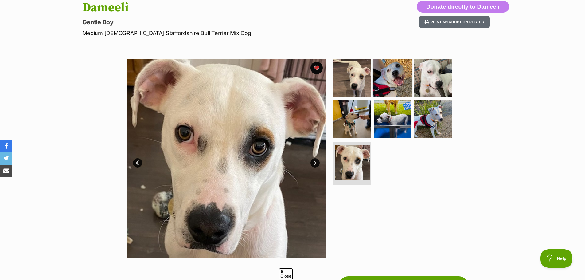
scroll to position [31, 0]
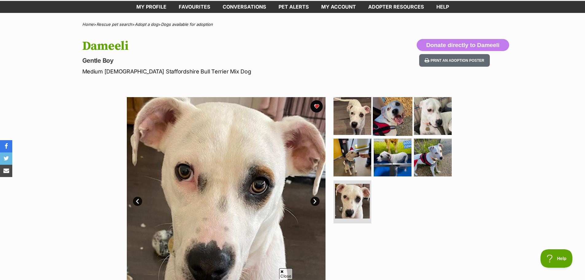
click at [393, 116] on img at bounding box center [393, 116] width 40 height 40
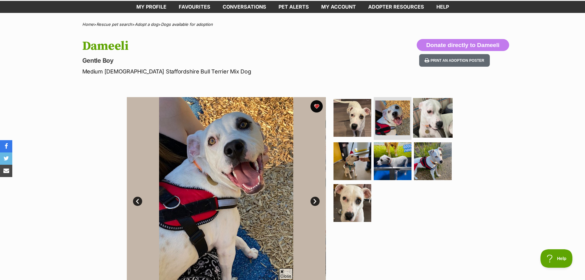
click at [429, 116] on img at bounding box center [433, 118] width 40 height 40
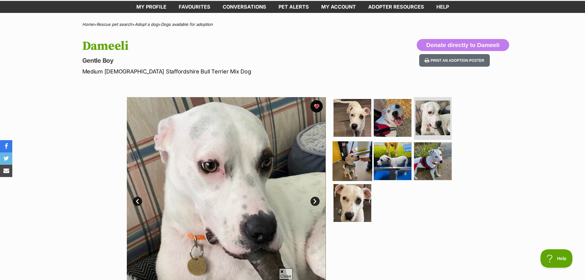
click at [353, 159] on img at bounding box center [353, 161] width 40 height 40
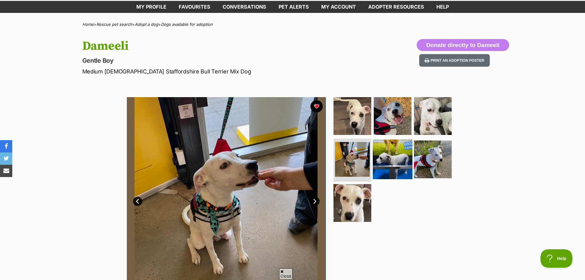
click at [398, 164] on img at bounding box center [393, 160] width 40 height 40
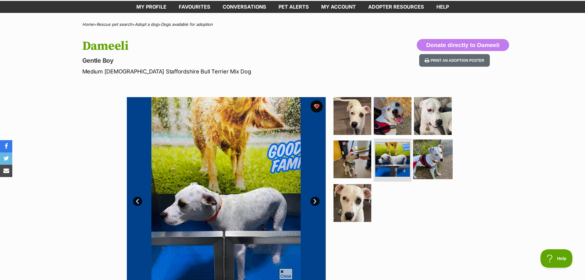
click at [413, 163] on img at bounding box center [433, 160] width 40 height 40
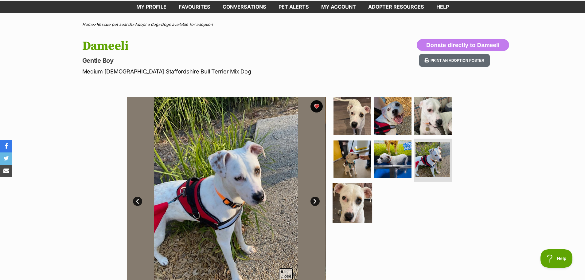
click at [351, 203] on img at bounding box center [353, 203] width 40 height 40
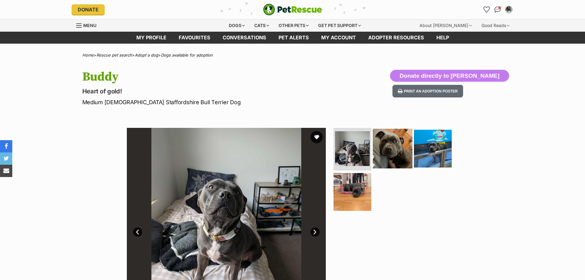
click at [402, 142] on img at bounding box center [393, 148] width 40 height 40
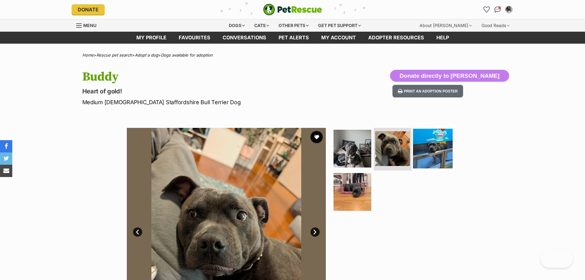
click at [435, 154] on img at bounding box center [433, 148] width 40 height 40
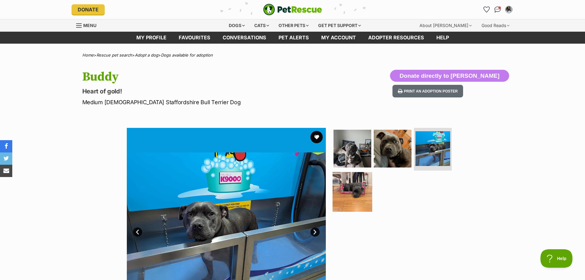
click at [353, 190] on img at bounding box center [353, 192] width 40 height 40
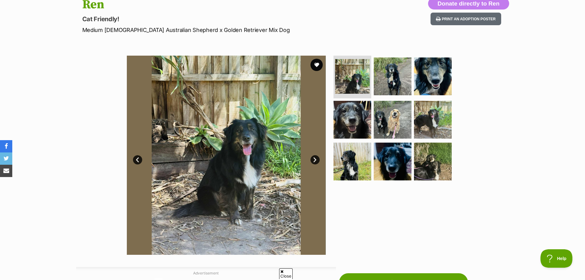
scroll to position [61, 0]
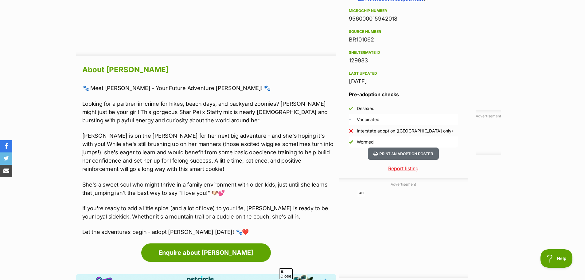
scroll to position [492, 0]
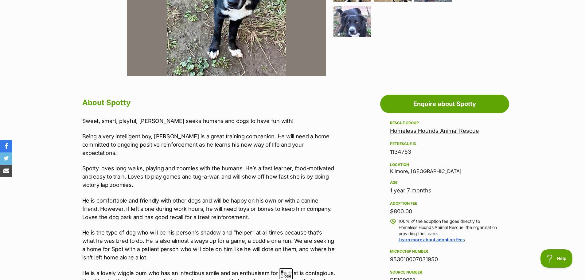
scroll to position [277, 0]
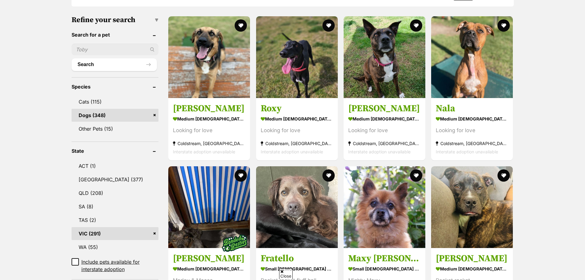
drag, startPoint x: 189, startPoint y: 109, endPoint x: 542, endPoint y: 107, distance: 353.4
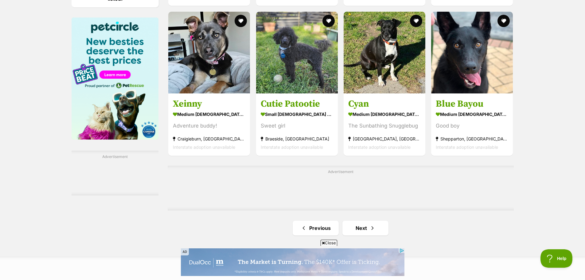
scroll to position [922, 0]
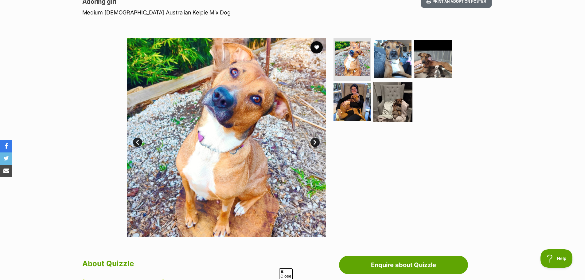
scroll to position [61, 0]
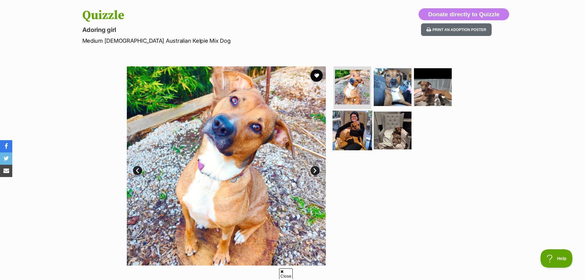
click at [348, 123] on img at bounding box center [353, 131] width 40 height 40
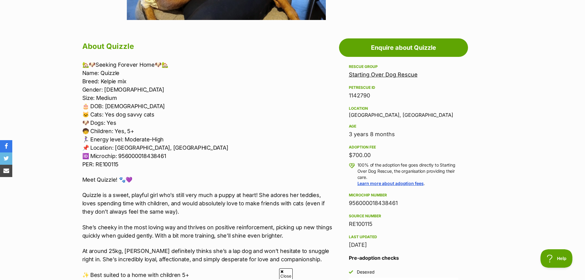
scroll to position [307, 0]
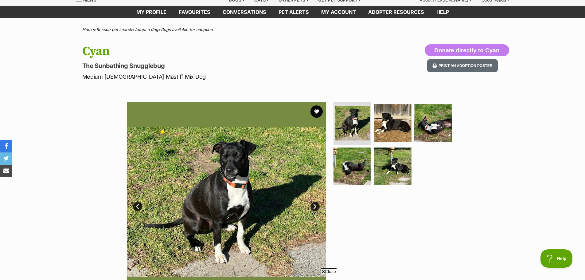
scroll to position [92, 0]
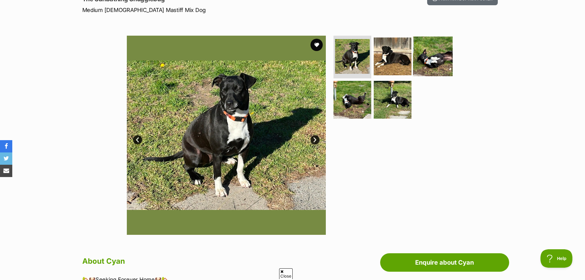
click at [422, 59] on img at bounding box center [433, 56] width 40 height 40
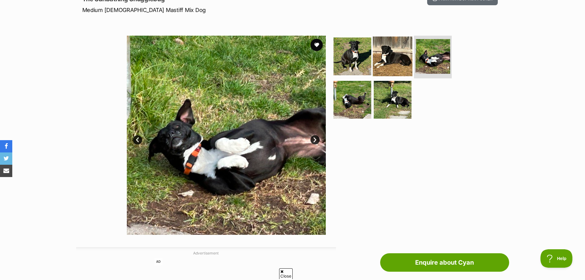
click at [382, 59] on img at bounding box center [393, 56] width 40 height 40
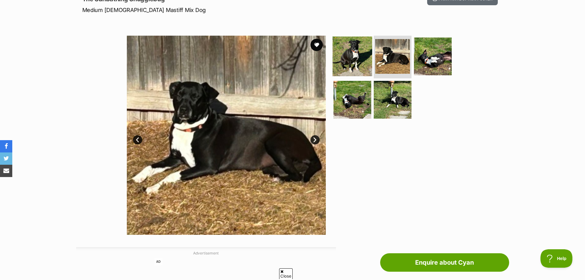
click at [355, 64] on img at bounding box center [353, 56] width 40 height 40
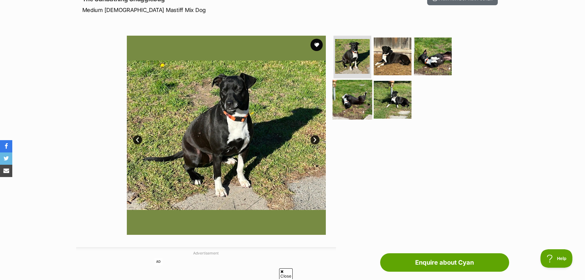
click at [354, 104] on img at bounding box center [353, 100] width 40 height 40
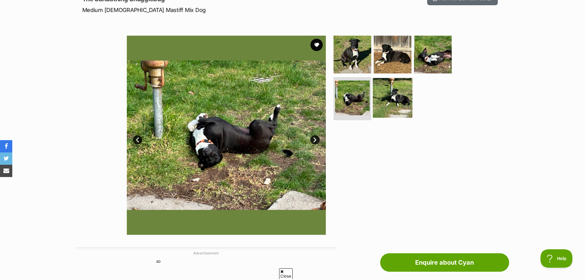
click at [386, 106] on img at bounding box center [393, 98] width 40 height 40
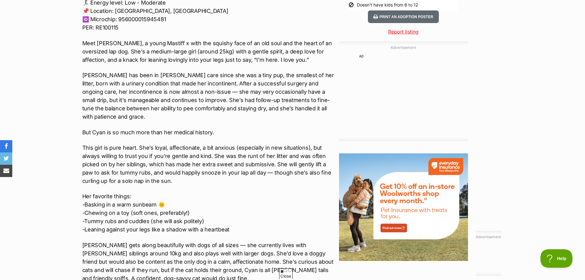
scroll to position [676, 0]
